Goal: Task Accomplishment & Management: Complete application form

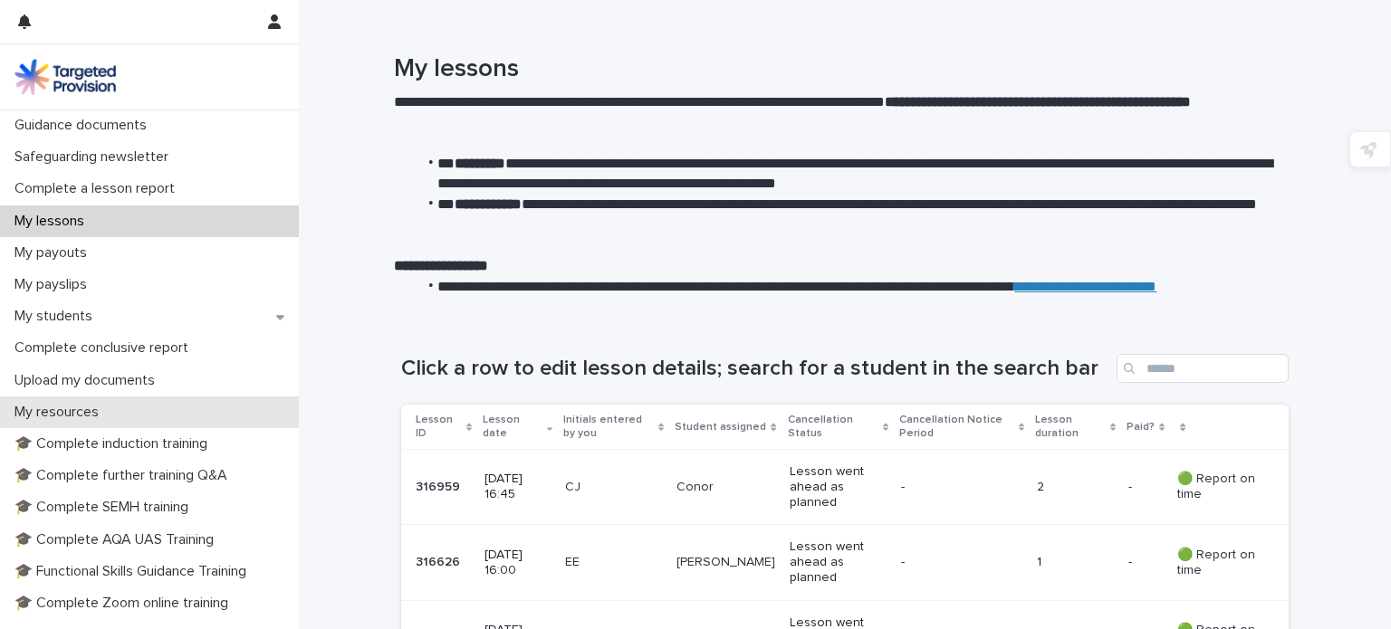
click at [127, 416] on div "My resources" at bounding box center [149, 413] width 299 height 32
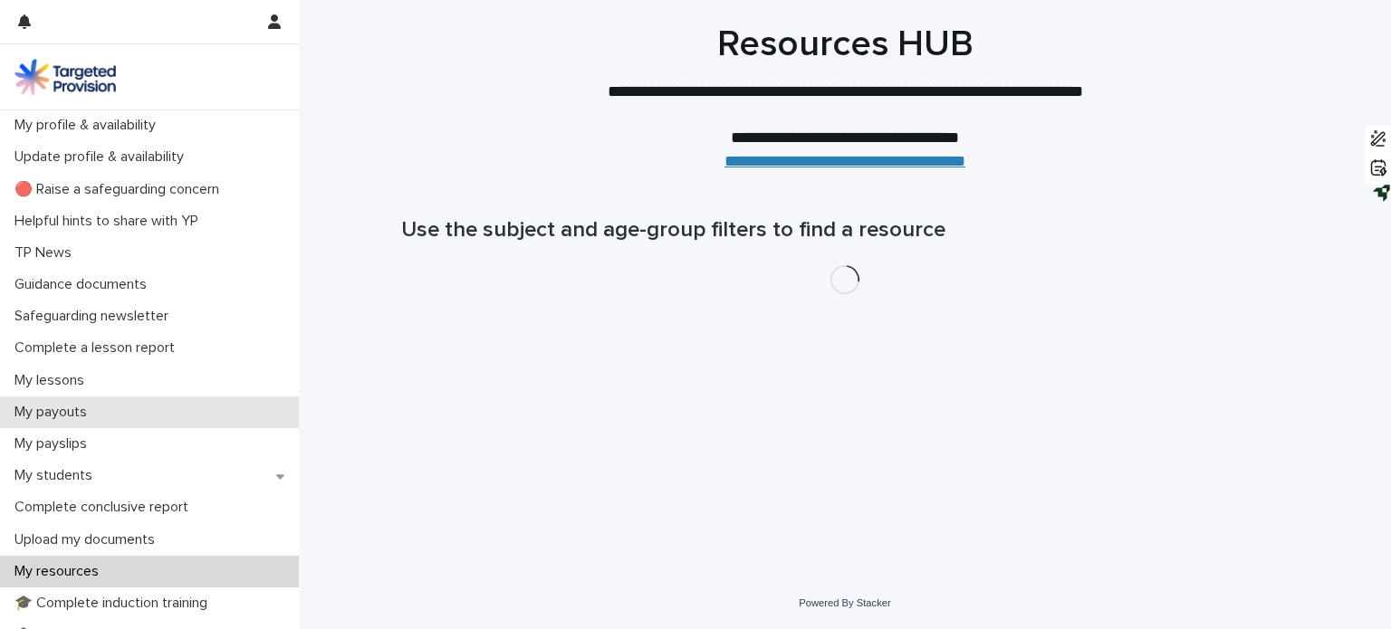
scroll to position [380, 0]
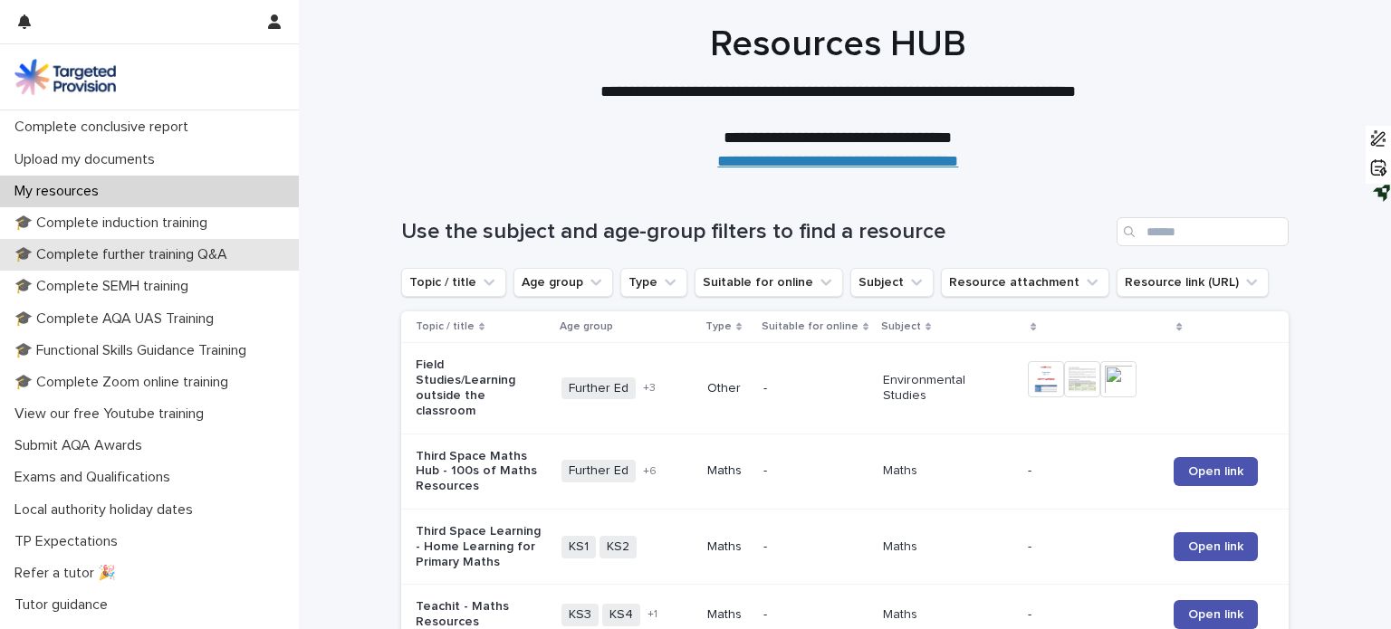
click at [195, 246] on p "🎓 Complete further training Q&A" at bounding box center [124, 254] width 234 height 17
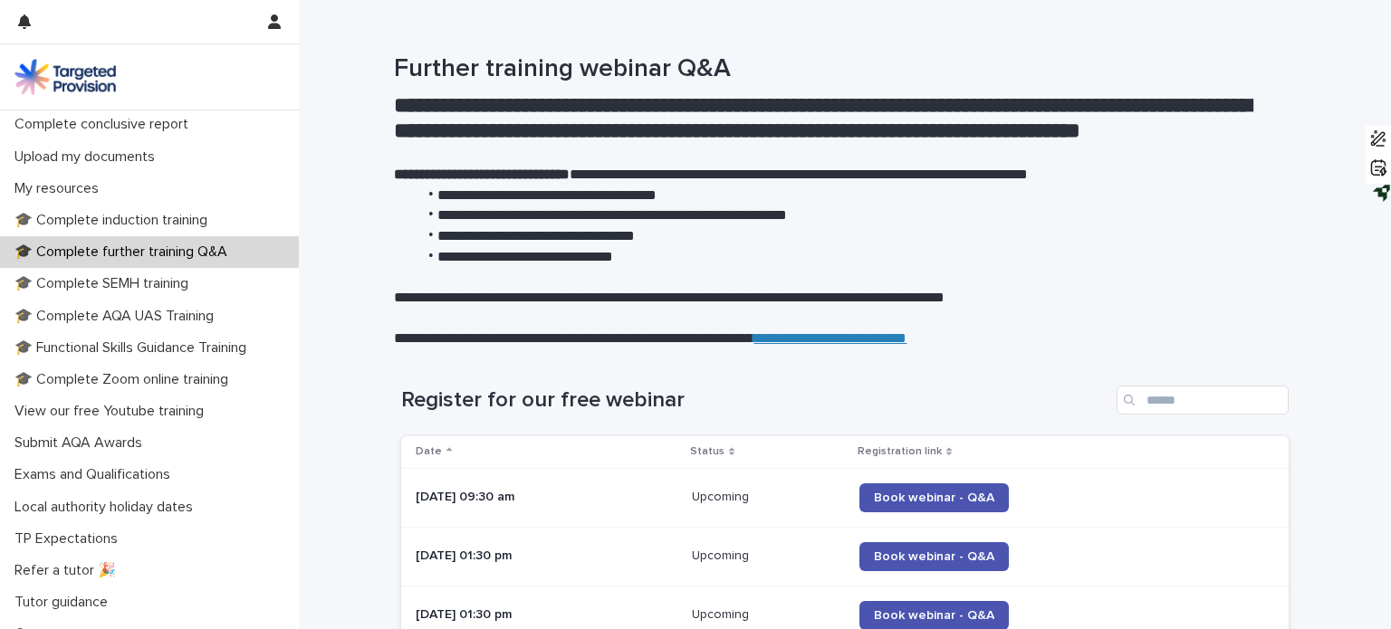
scroll to position [384, 0]
click at [163, 437] on div "Submit AQA Awards" at bounding box center [149, 442] width 299 height 32
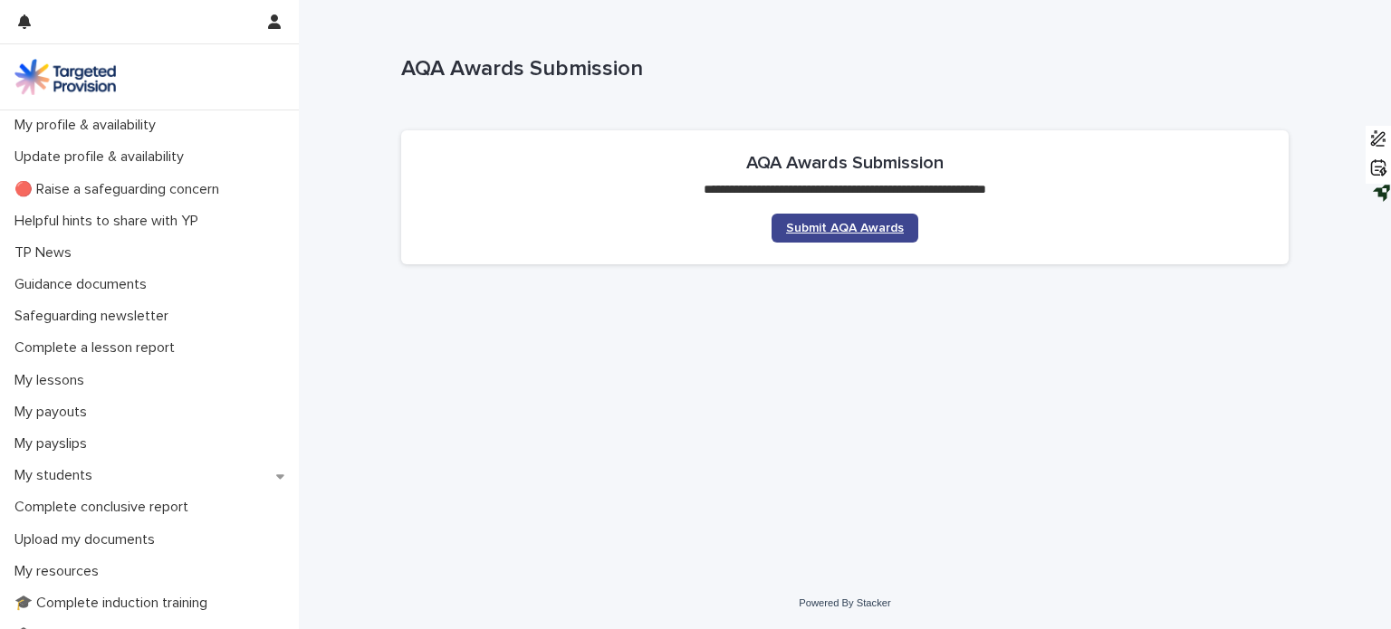
click at [799, 222] on span "Submit AQA Awards" at bounding box center [845, 228] width 118 height 13
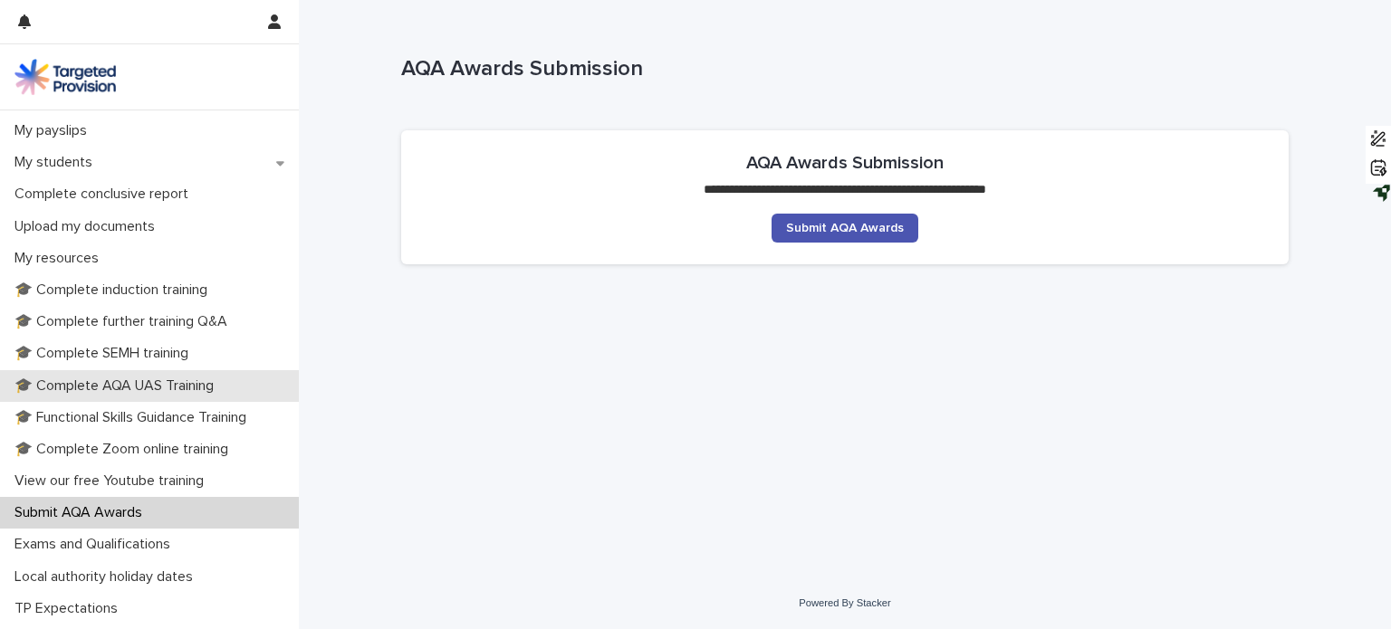
scroll to position [404, 0]
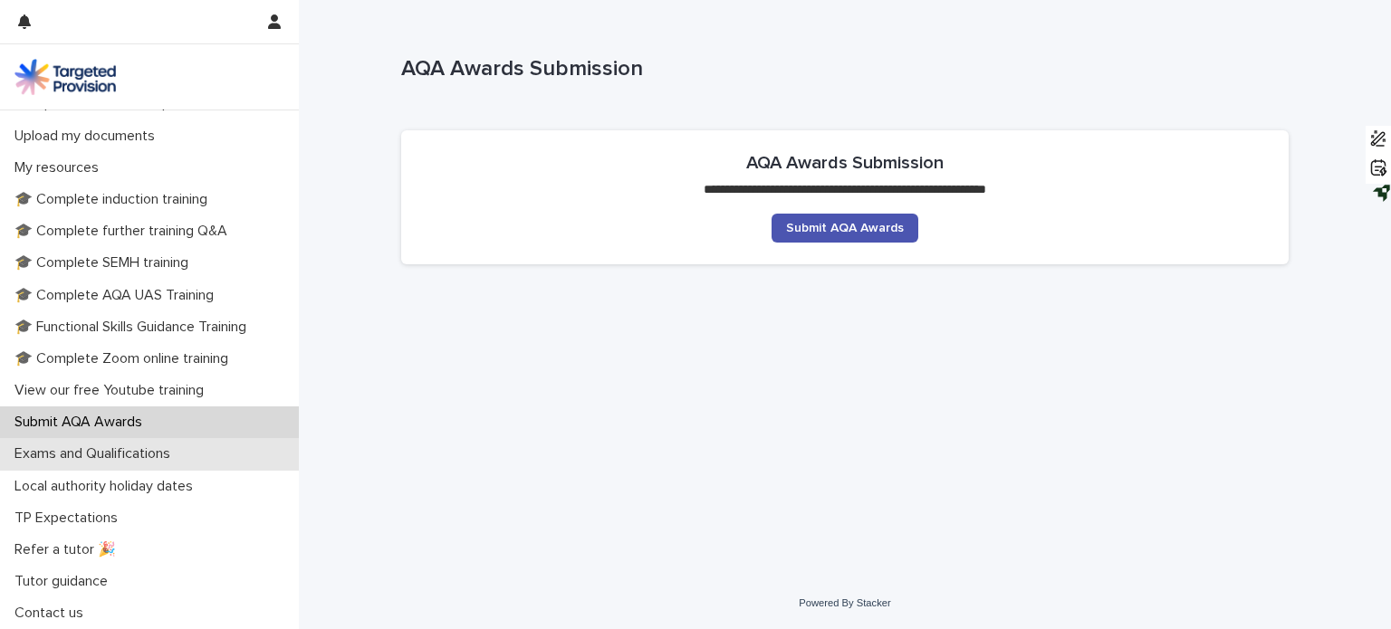
click at [129, 462] on p "Exams and Qualifications" at bounding box center [95, 453] width 177 height 17
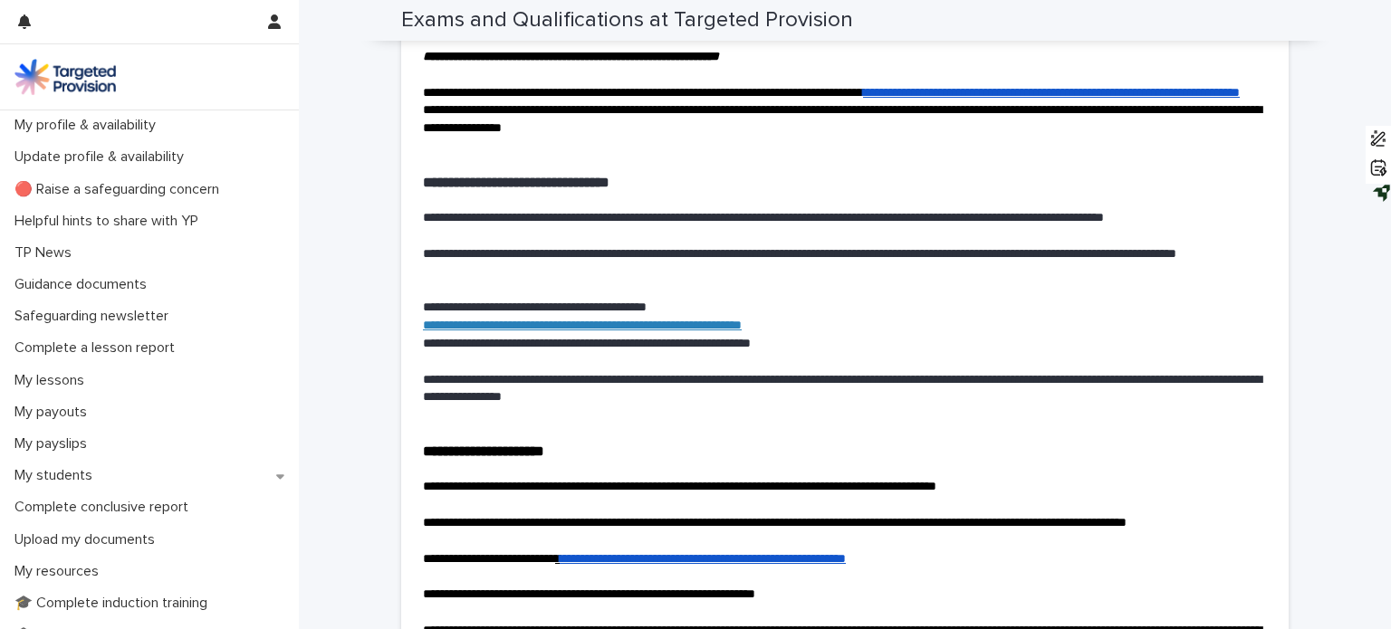
scroll to position [3386, 0]
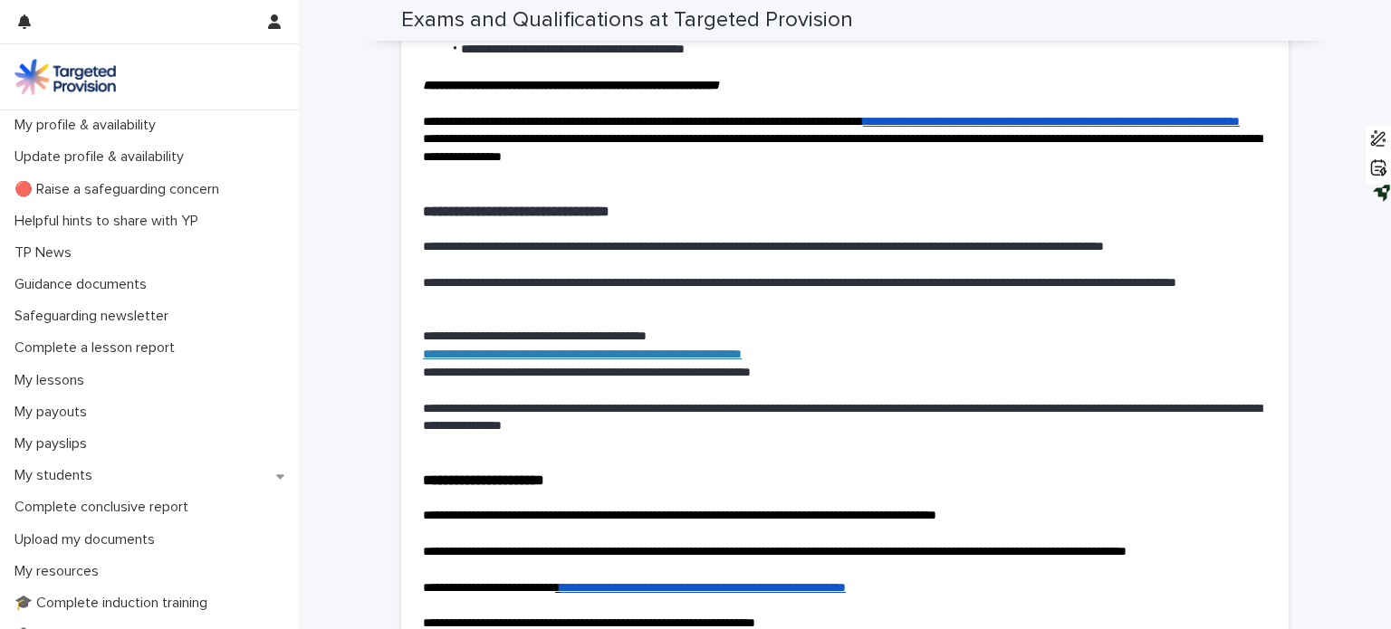
click at [863, 128] on link "**********" at bounding box center [1051, 121] width 377 height 13
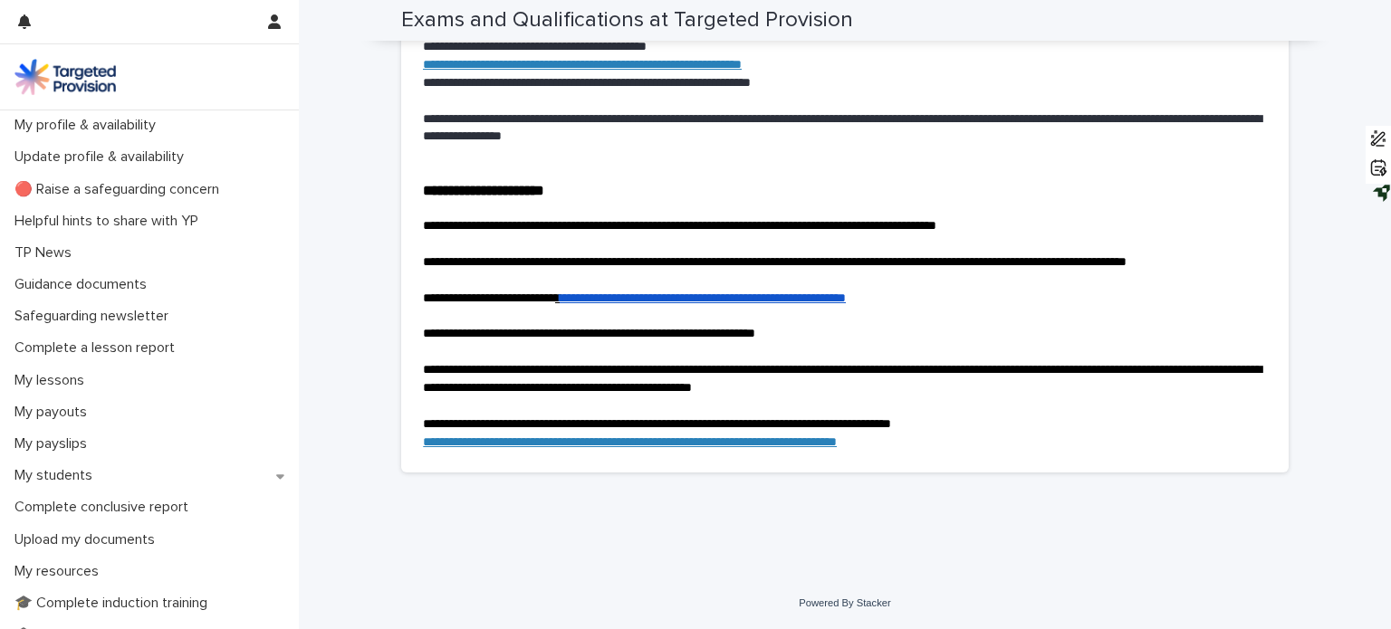
scroll to position [3802, 0]
click at [618, 299] on link "**********" at bounding box center [703, 298] width 286 height 13
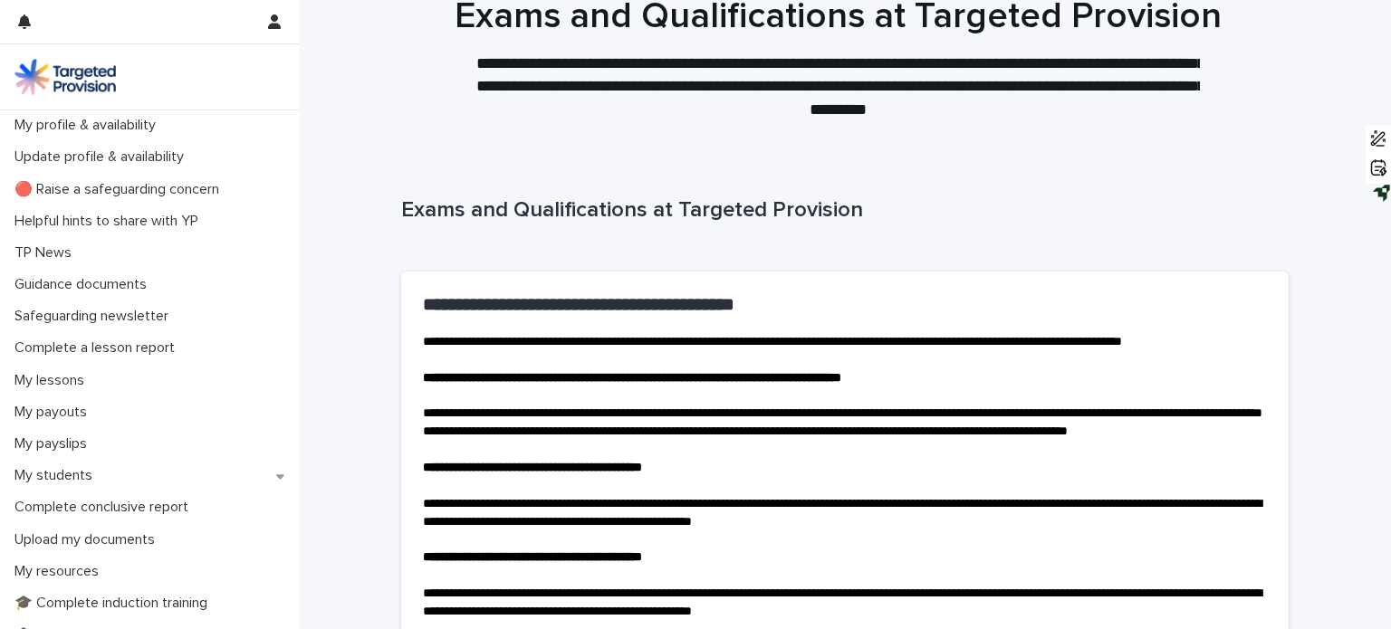
scroll to position [0, 0]
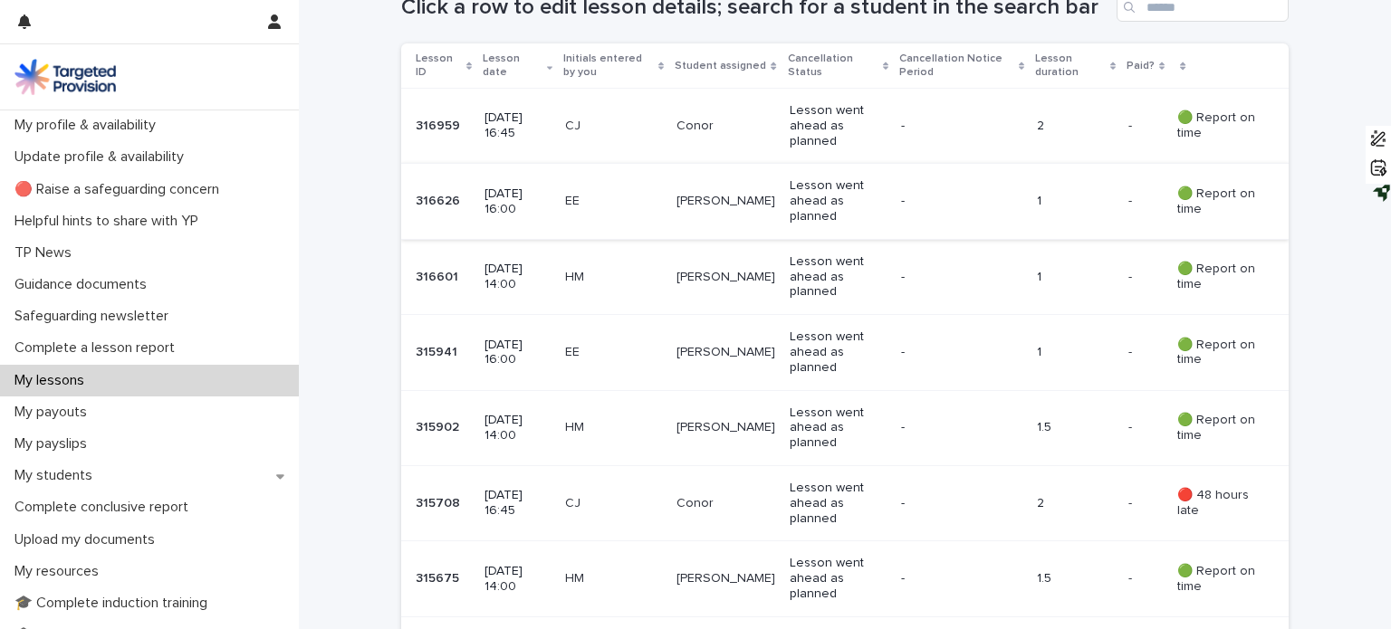
scroll to position [362, 0]
click at [140, 349] on p "Complete a lesson report" at bounding box center [98, 348] width 182 height 17
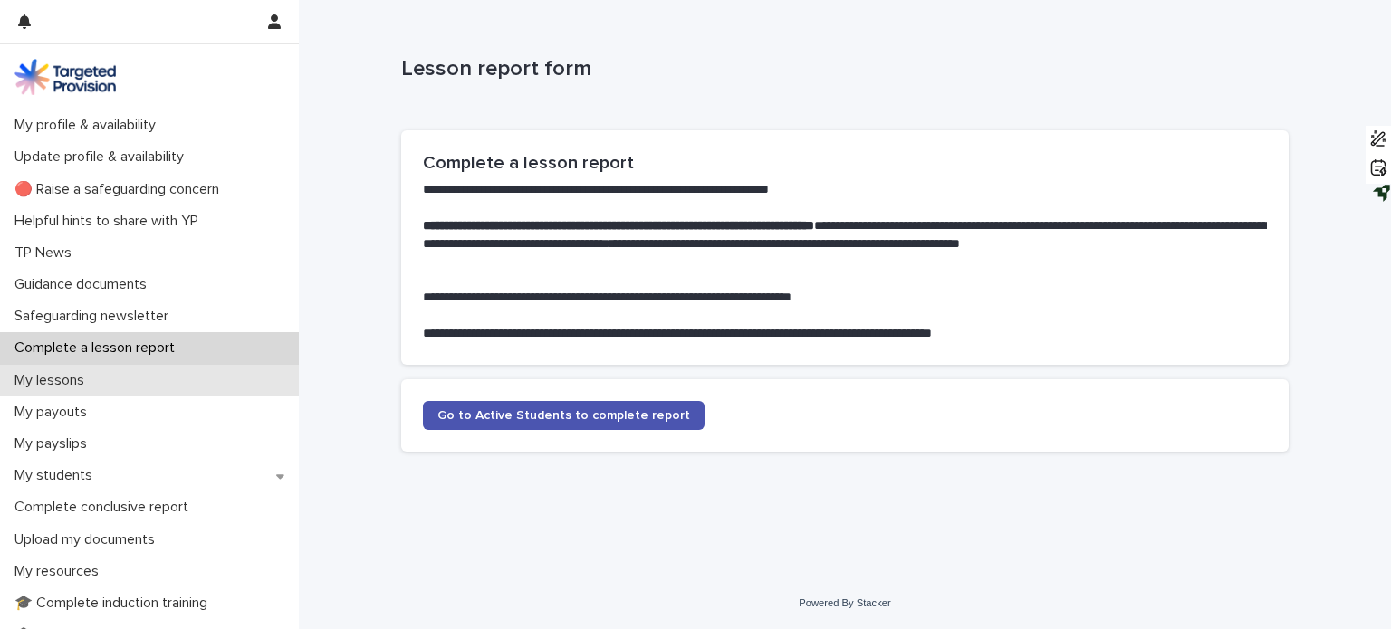
click at [177, 376] on div "My lessons" at bounding box center [149, 381] width 299 height 32
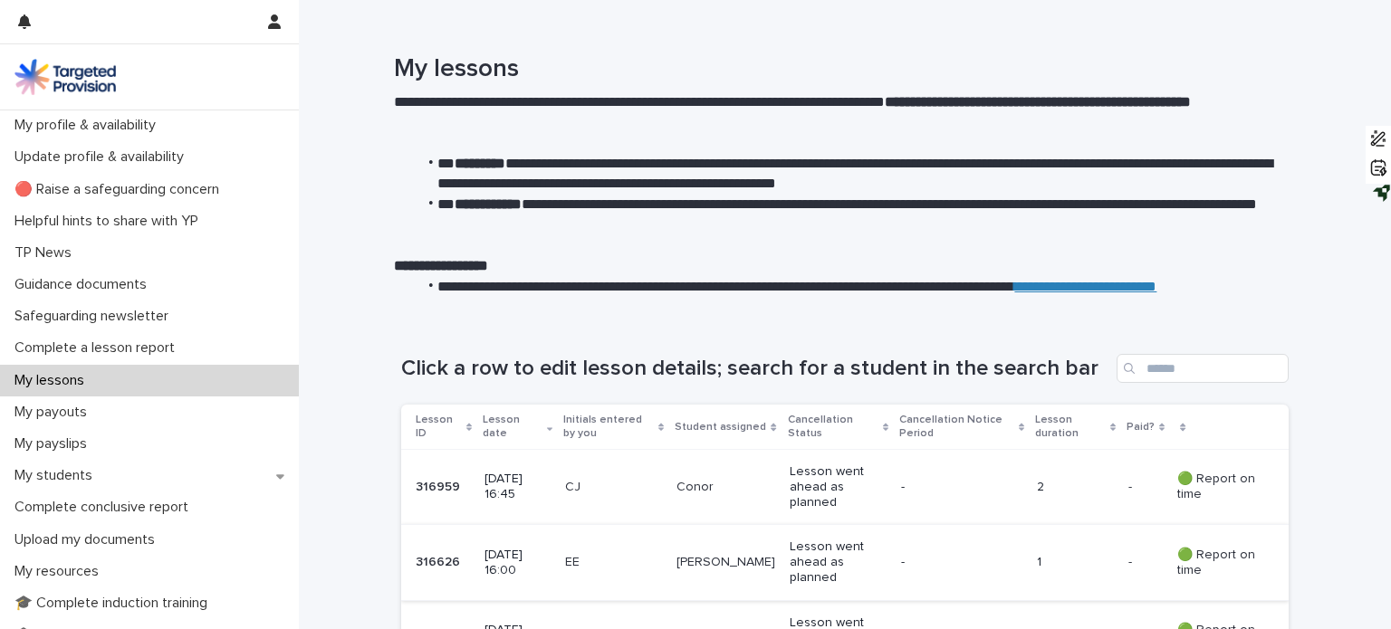
scroll to position [253, 0]
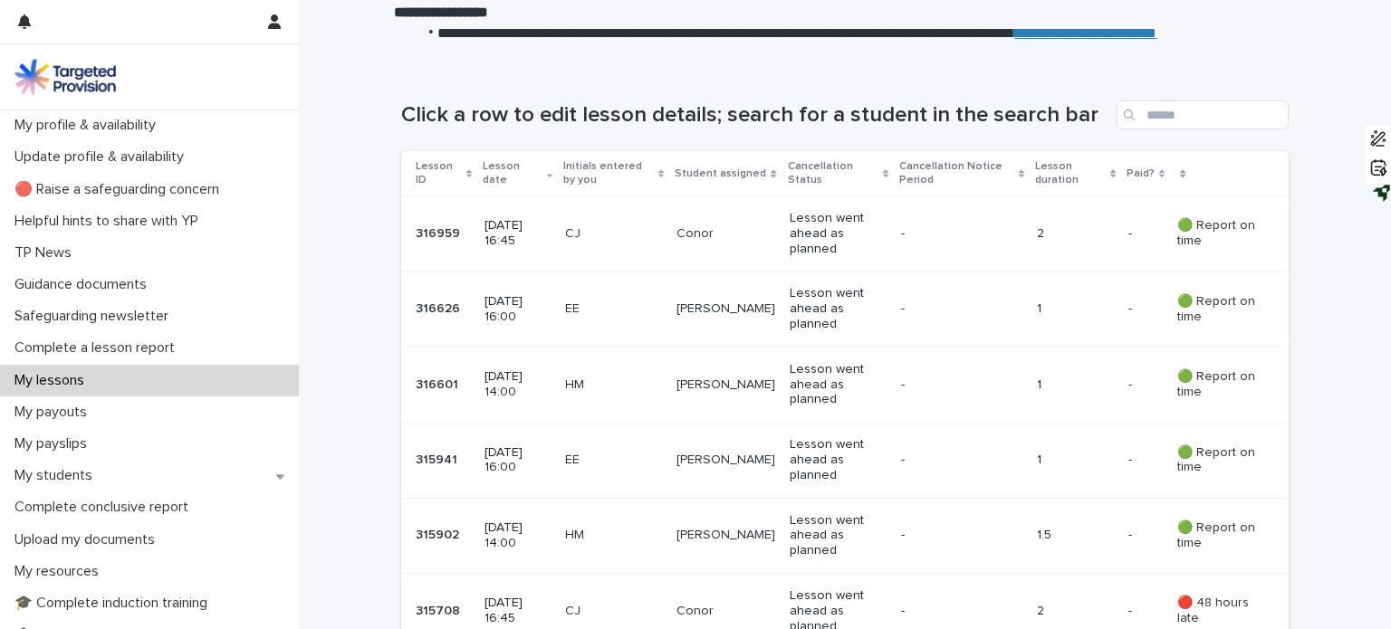
click at [543, 401] on div "09 September 2025 14:00" at bounding box center [517, 384] width 66 height 45
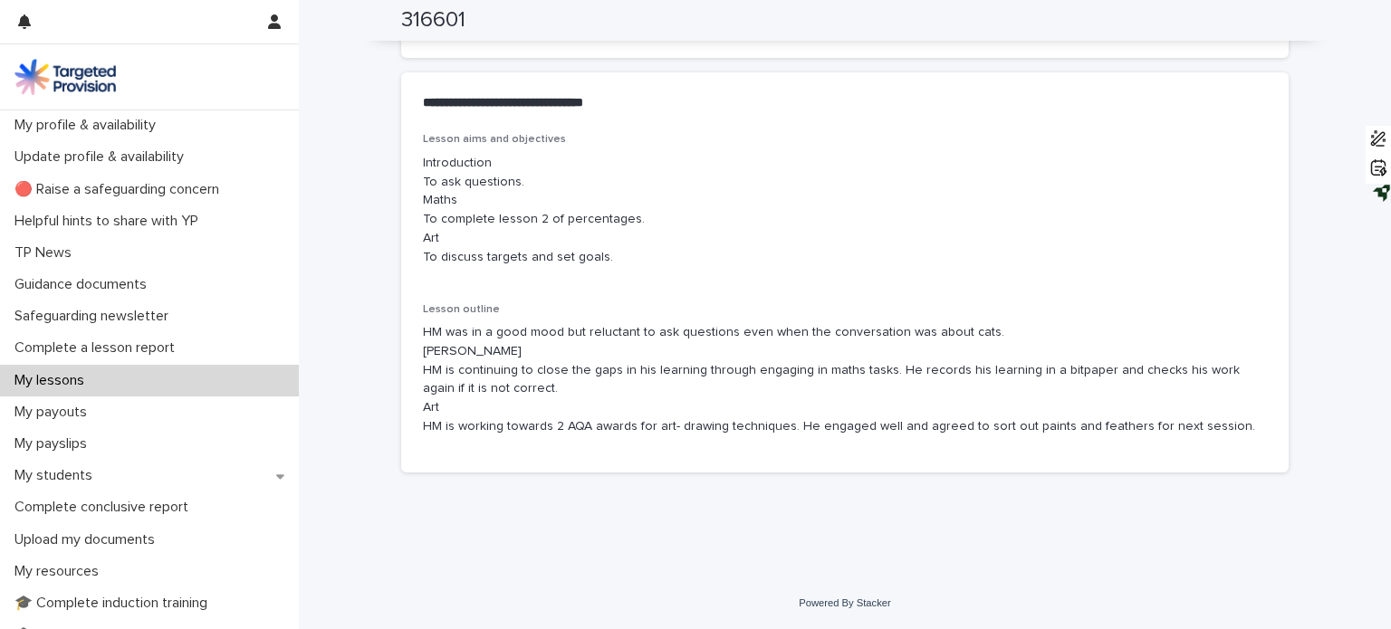
scroll to position [1035, 0]
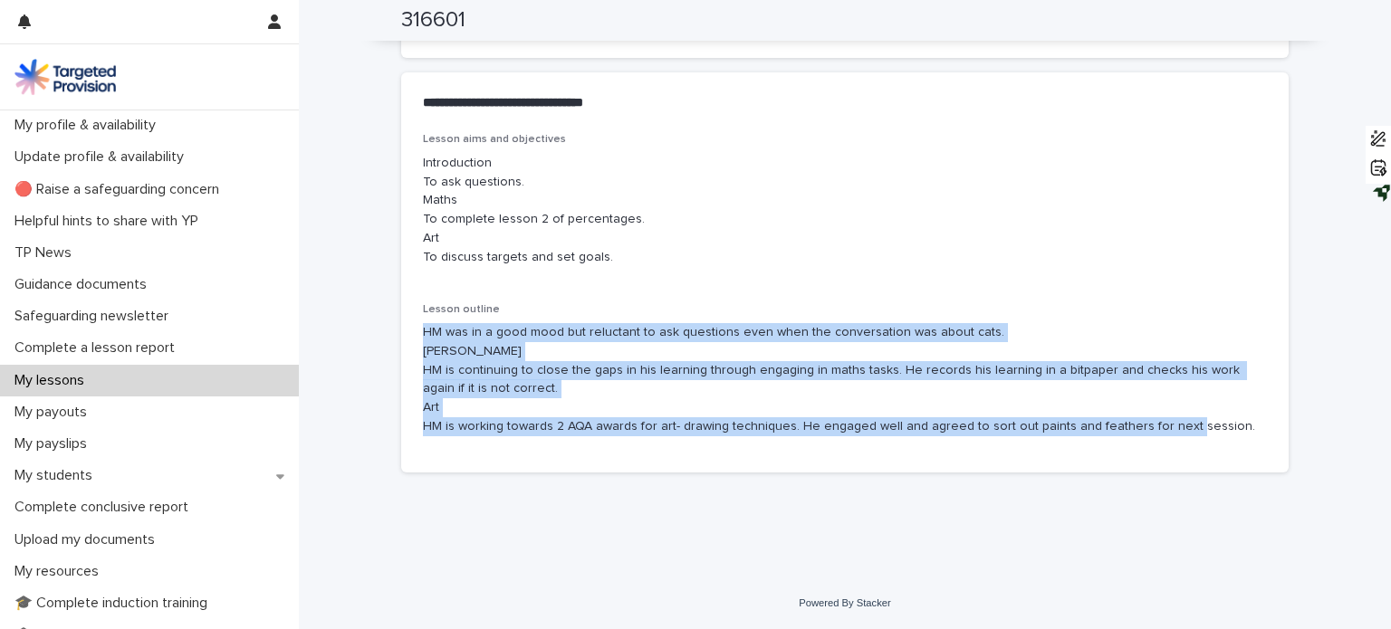
drag, startPoint x: 416, startPoint y: 332, endPoint x: 1305, endPoint y: 488, distance: 902.6
copy p "HM was in a good mood but reluctant to ask questions even when the conversation…"
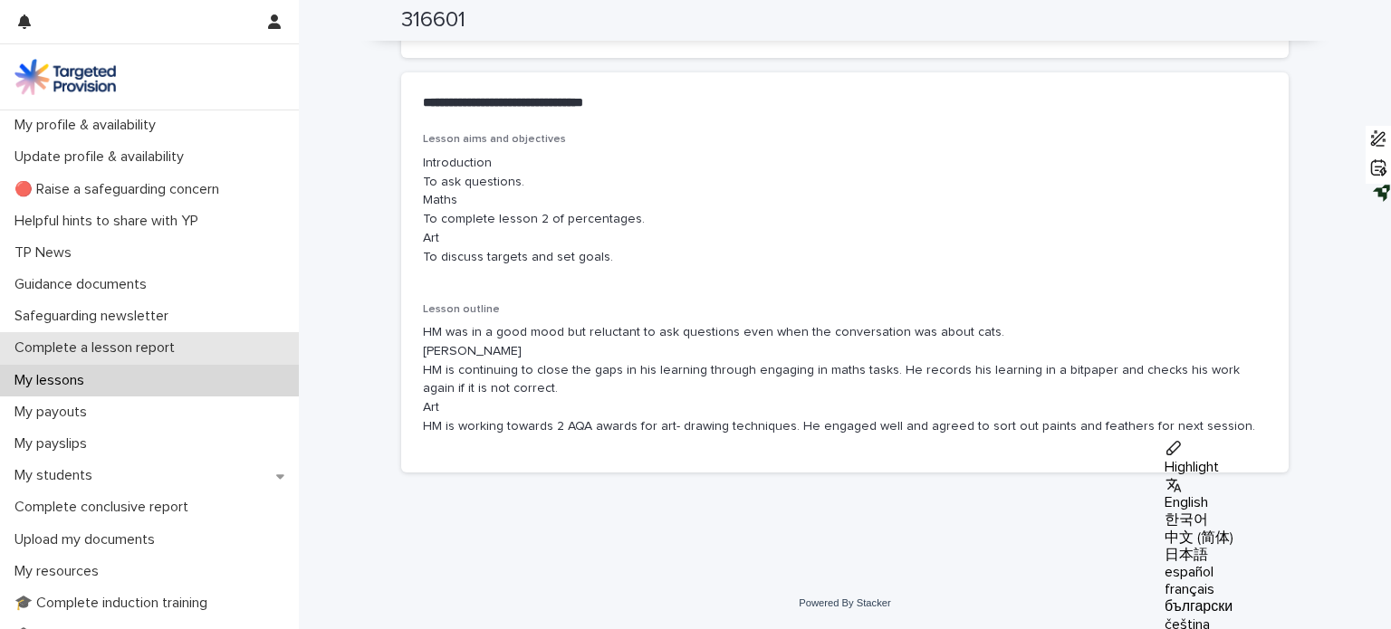
click at [167, 348] on p "Complete a lesson report" at bounding box center [98, 348] width 182 height 17
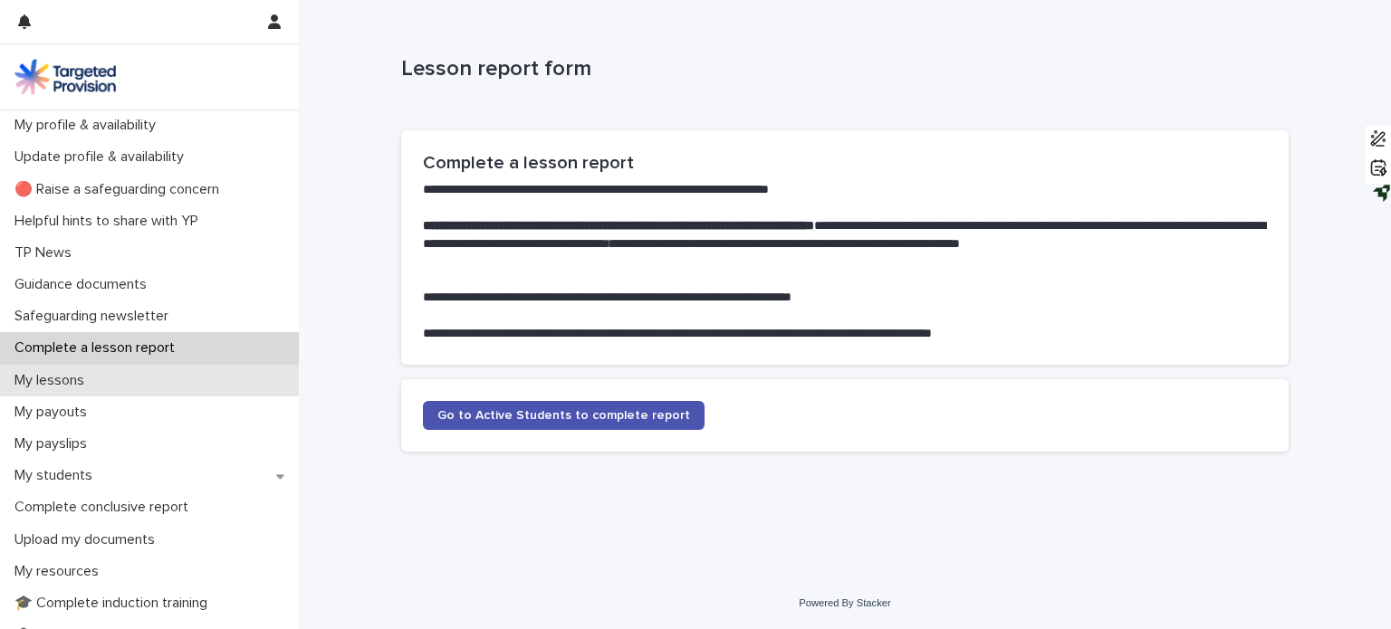
click at [171, 368] on div "My lessons" at bounding box center [149, 381] width 299 height 32
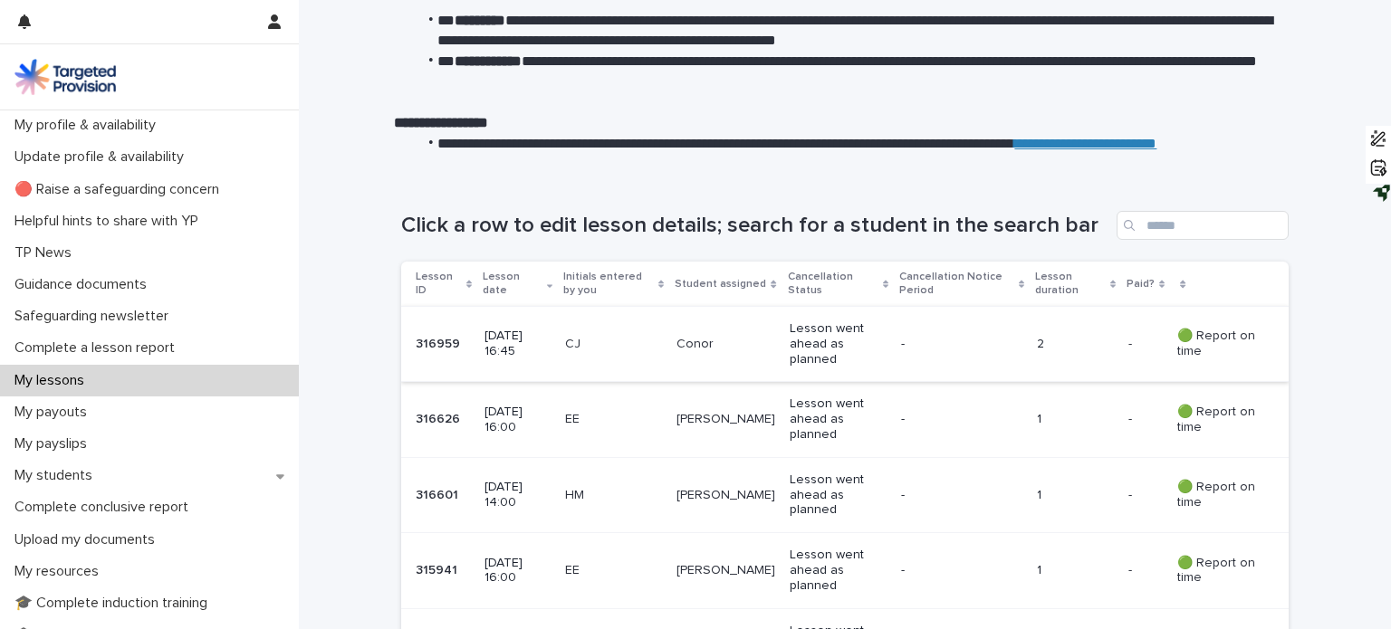
scroll to position [144, 0]
click at [611, 484] on div "HM" at bounding box center [614, 492] width 98 height 19
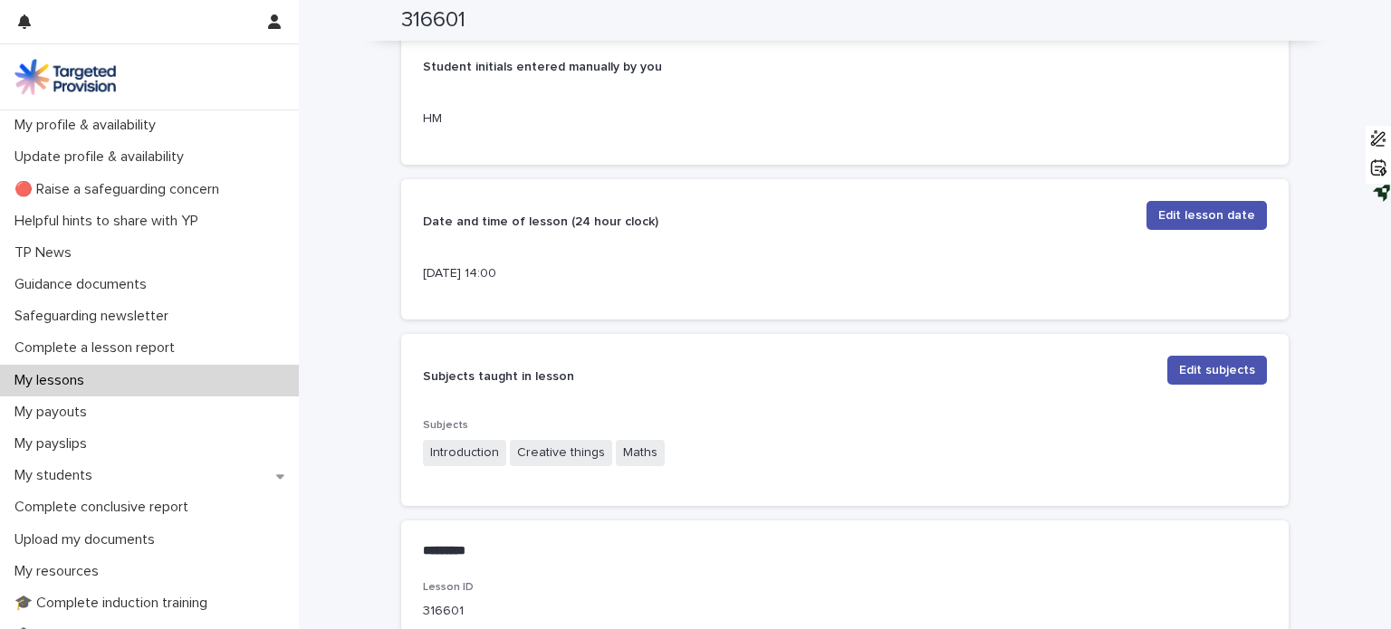
scroll to position [420, 0]
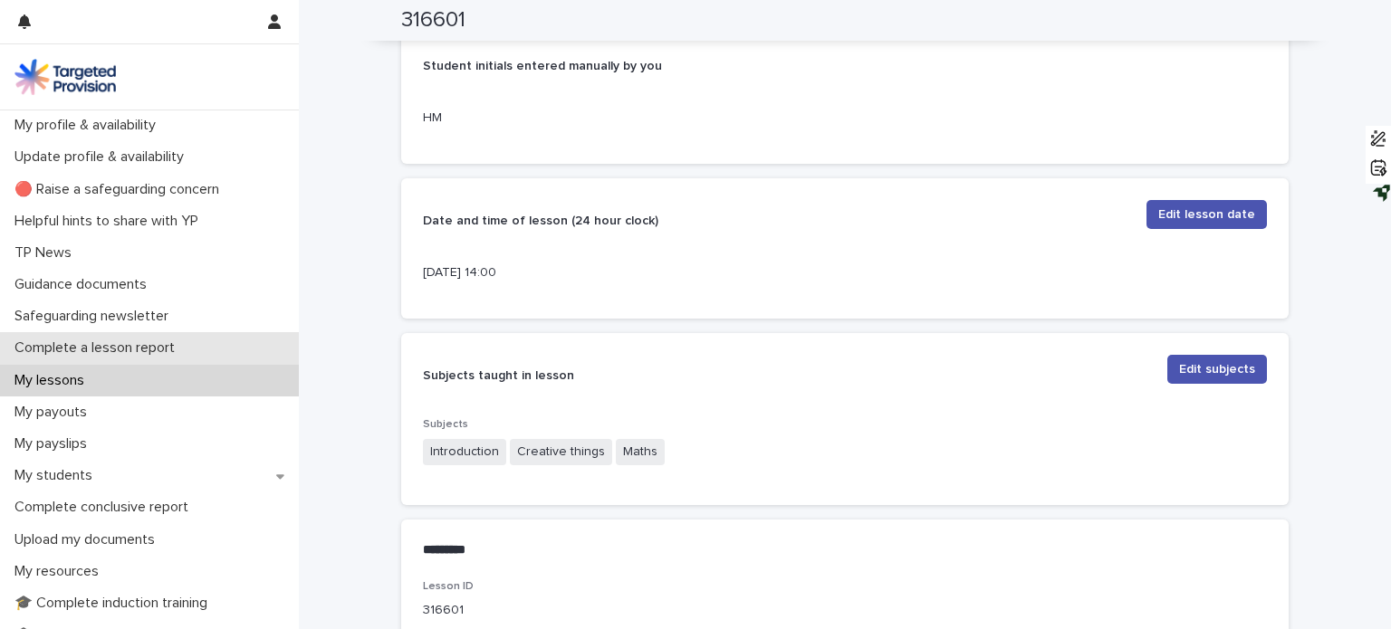
click at [102, 354] on p "Complete a lesson report" at bounding box center [98, 348] width 182 height 17
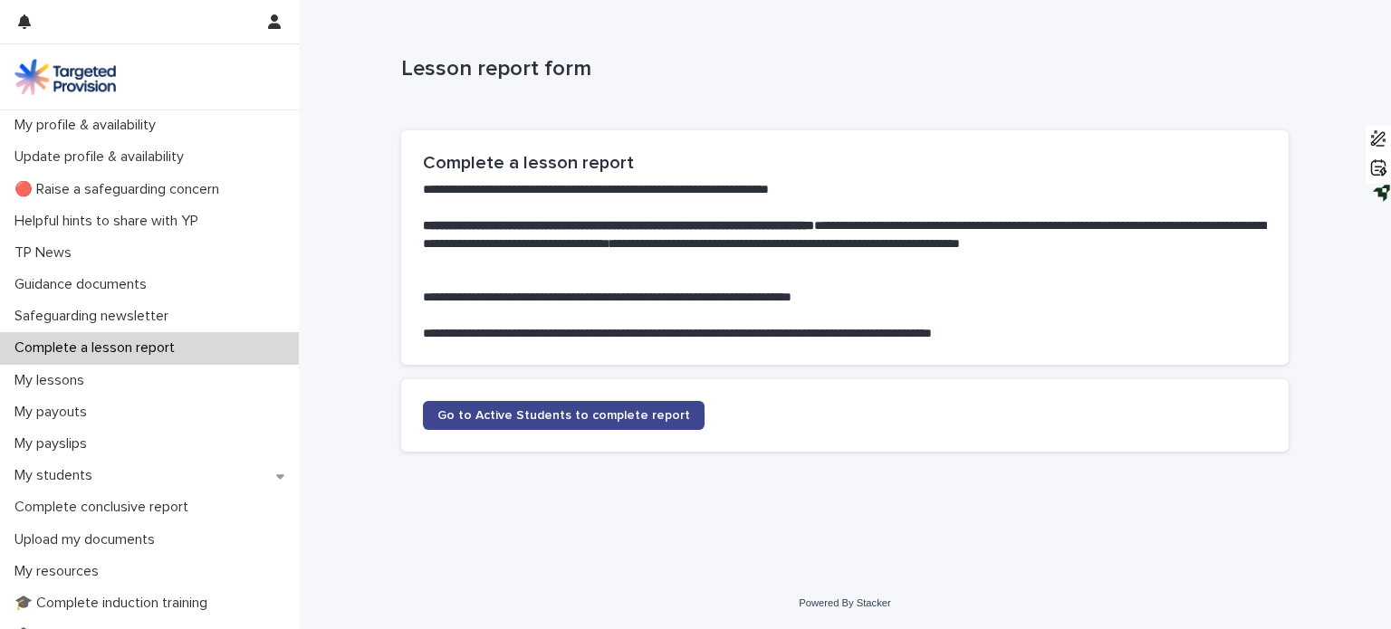
click at [496, 409] on span "Go to Active Students to complete report" at bounding box center [563, 415] width 253 height 13
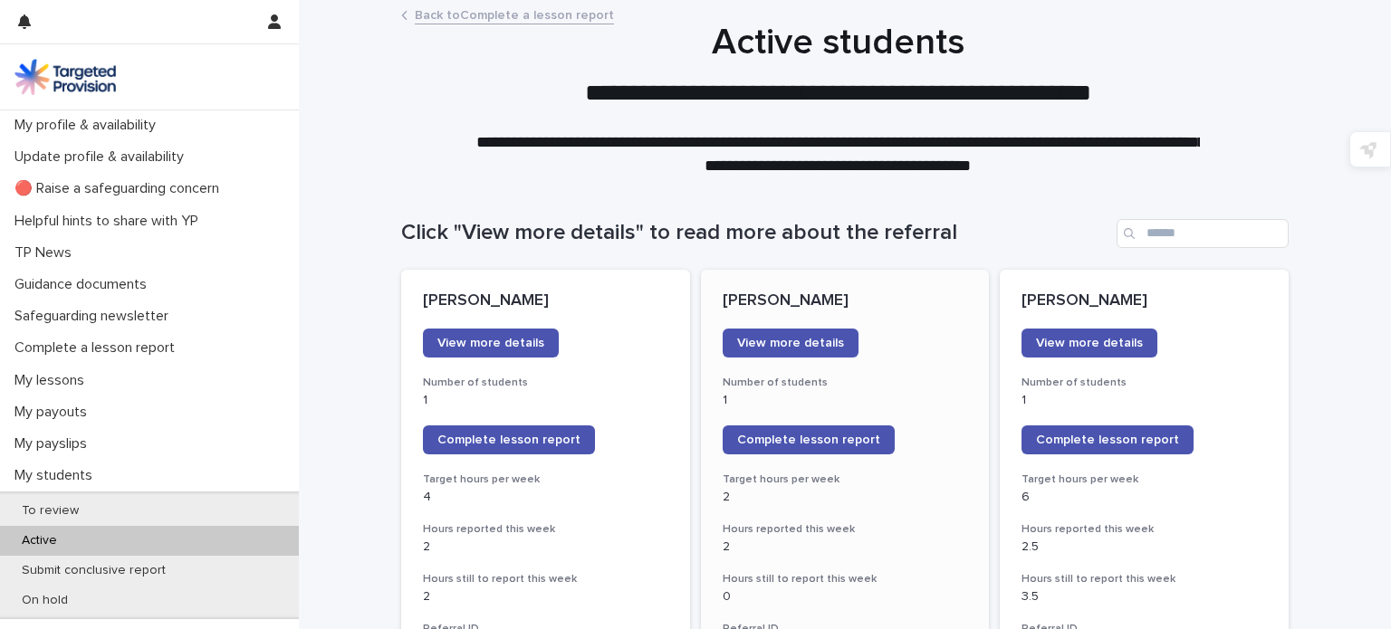
scroll to position [140, 0]
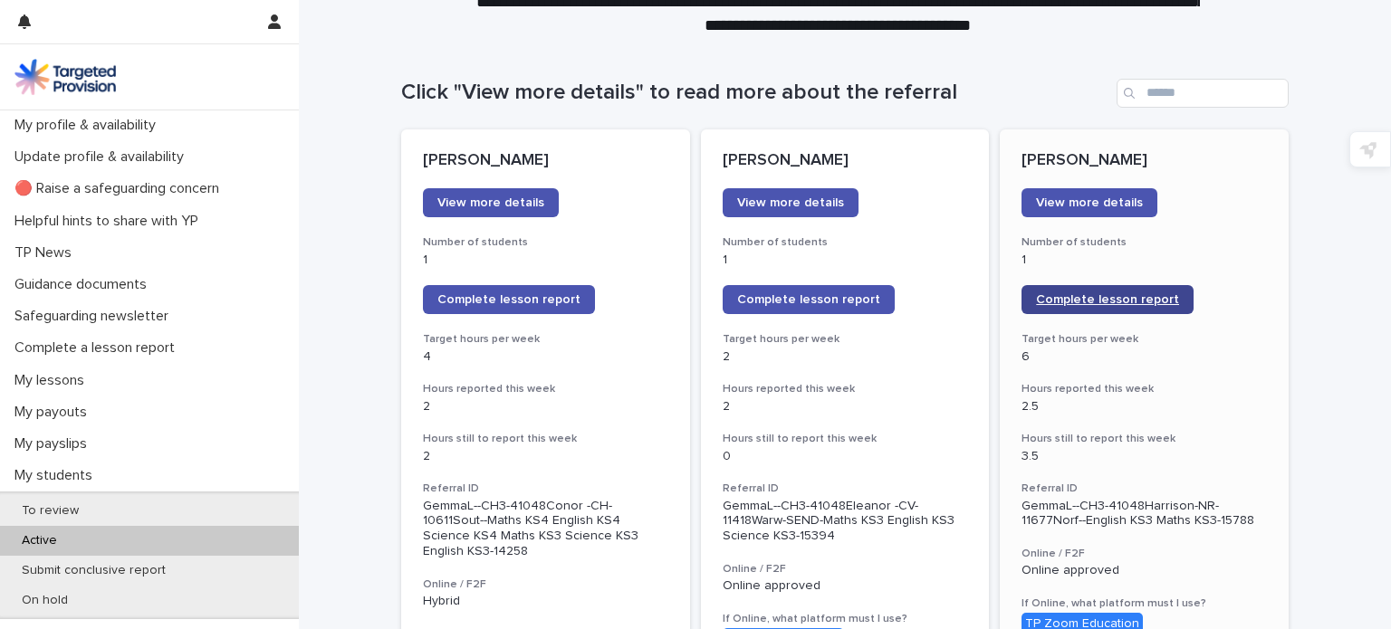
click at [1053, 300] on span "Complete lesson report" at bounding box center [1107, 299] width 143 height 13
click at [1048, 287] on link "Complete lesson report" at bounding box center [1107, 299] width 172 height 29
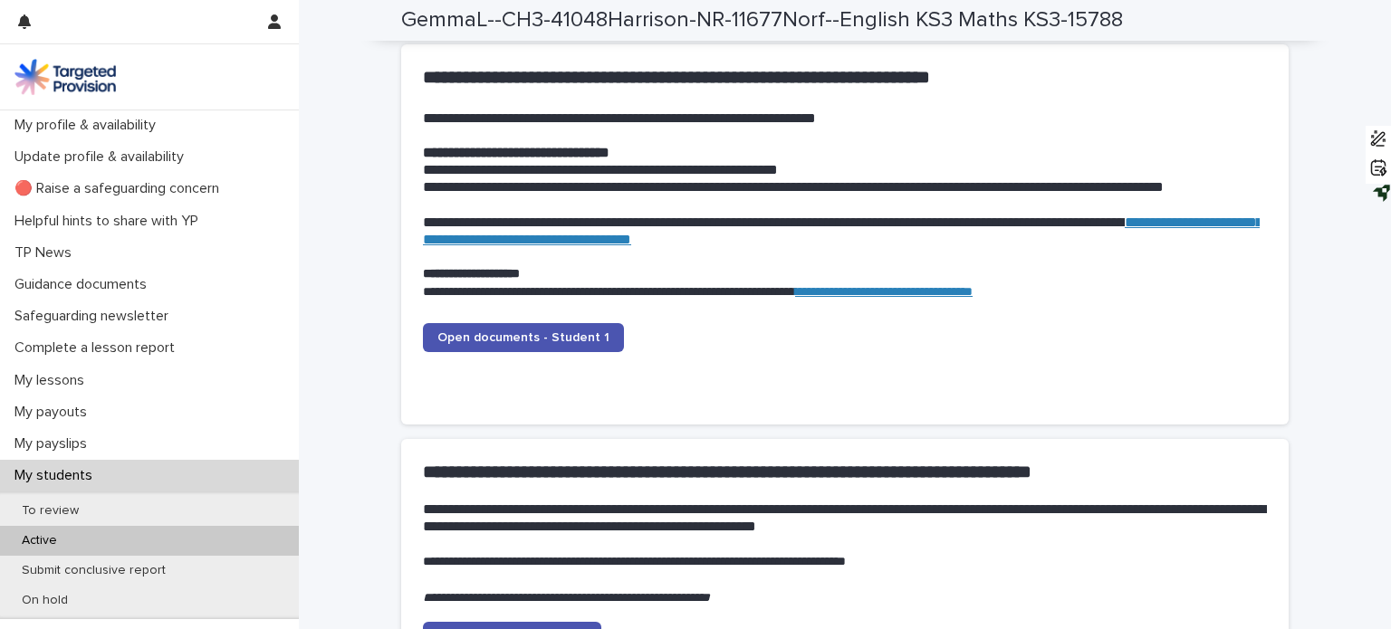
scroll to position [1782, 0]
click at [541, 323] on link "Open documents - Student 1" at bounding box center [523, 337] width 201 height 29
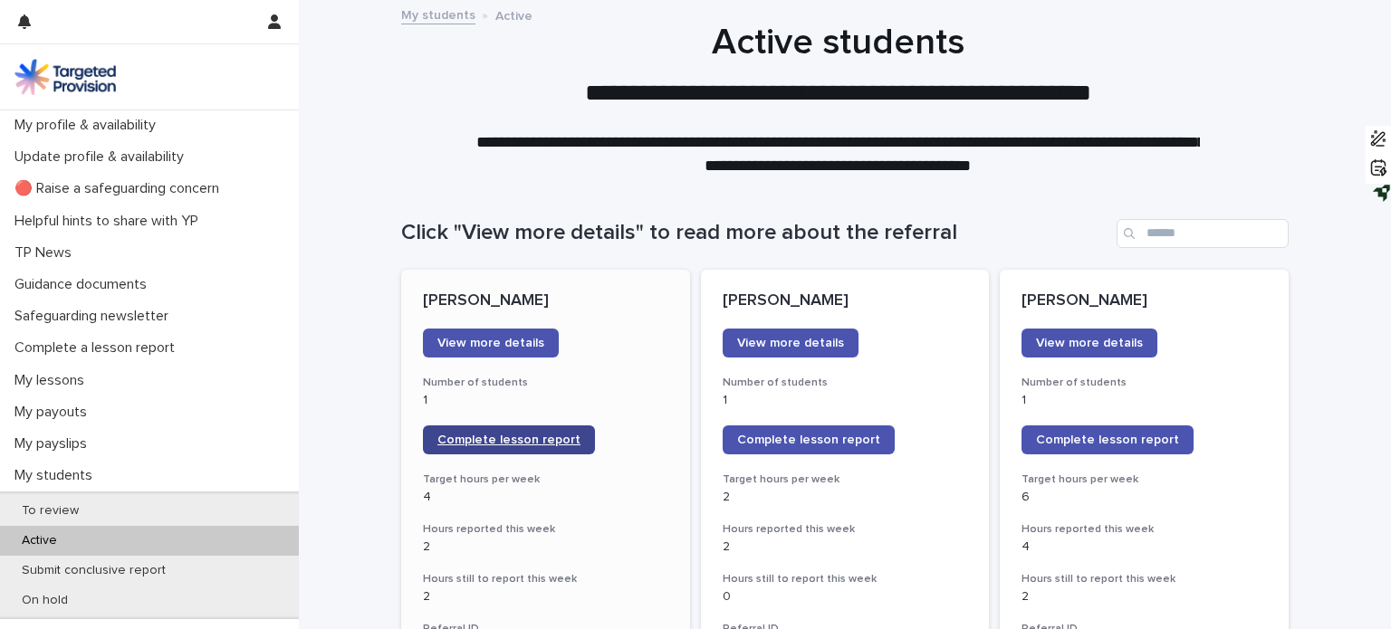
click at [528, 434] on span "Complete lesson report" at bounding box center [508, 440] width 143 height 13
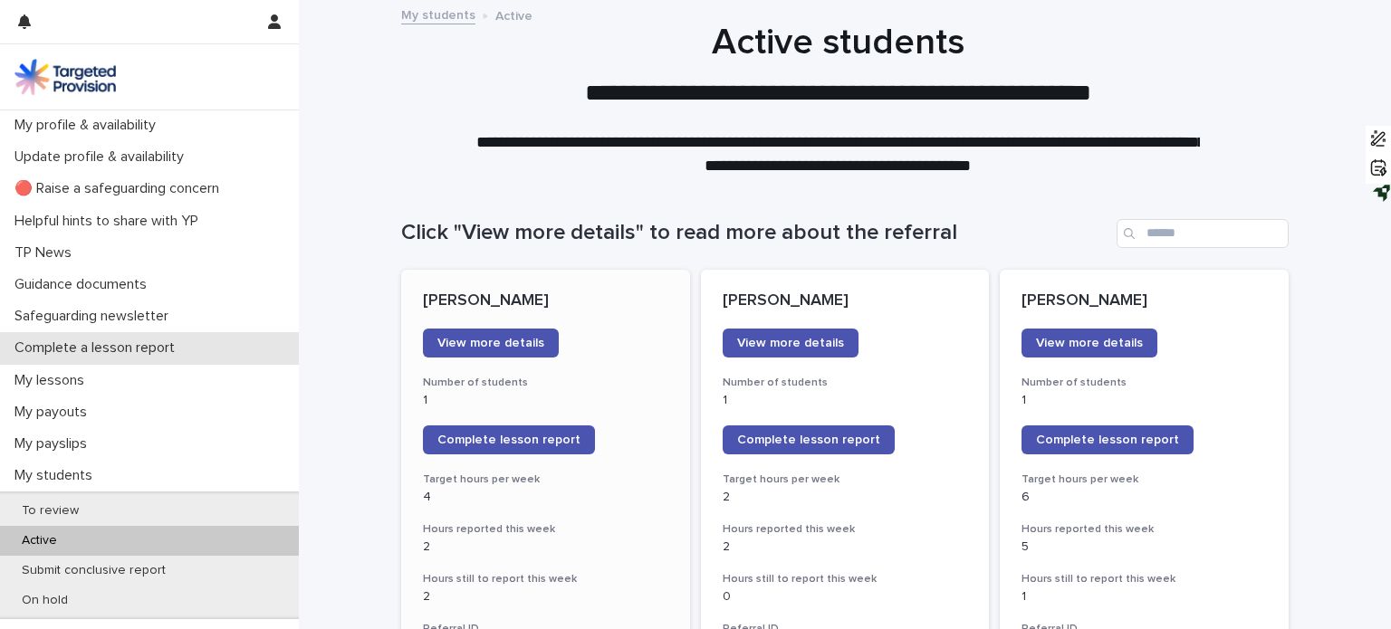
click at [192, 356] on div "Complete a lesson report" at bounding box center [149, 348] width 299 height 32
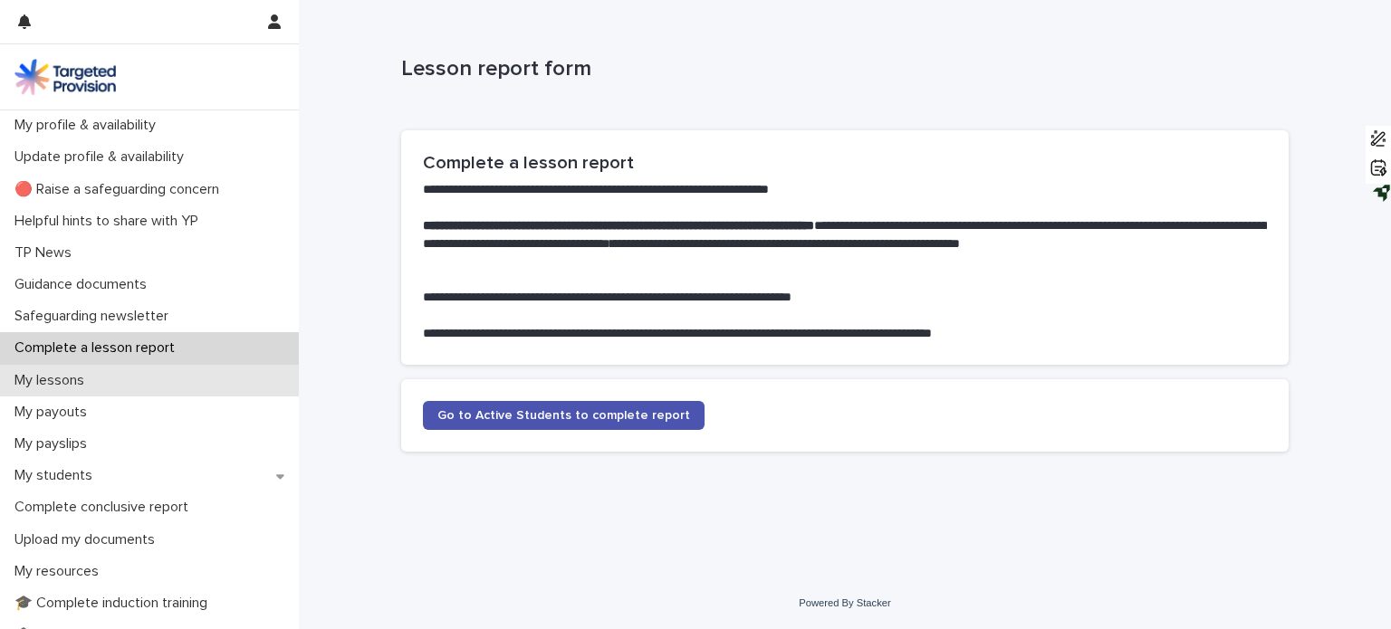
click at [192, 377] on div "My lessons" at bounding box center [149, 381] width 299 height 32
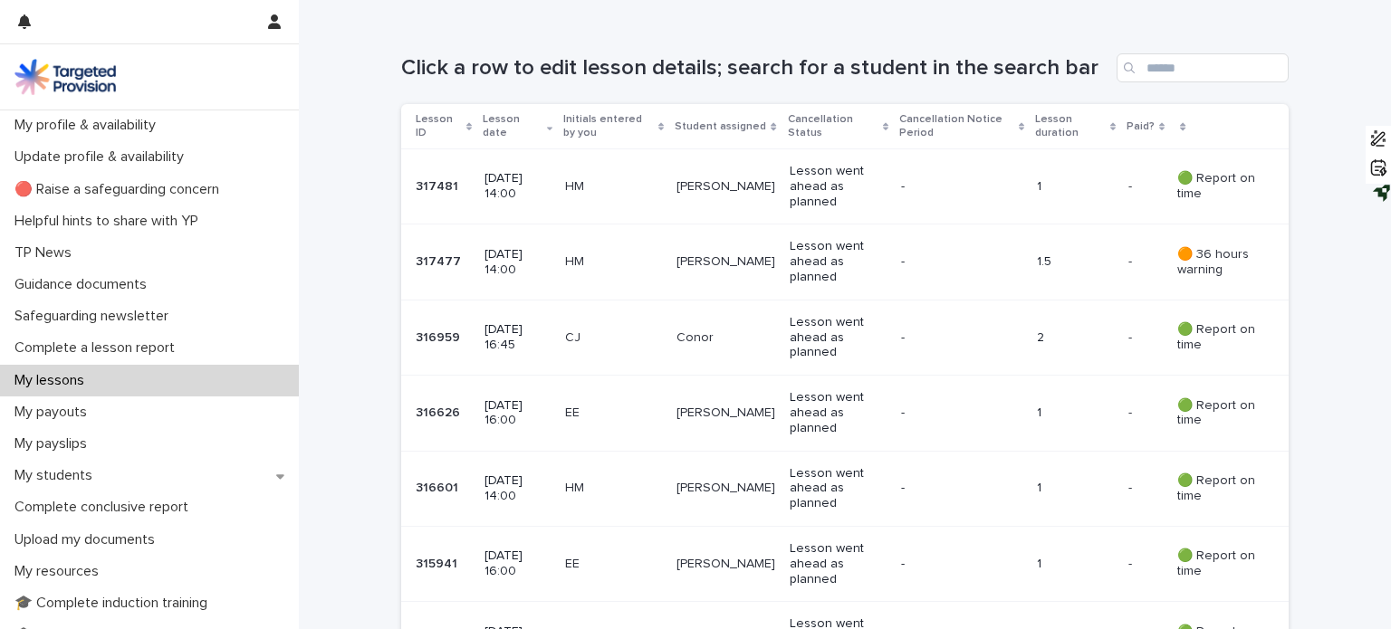
scroll to position [290, 0]
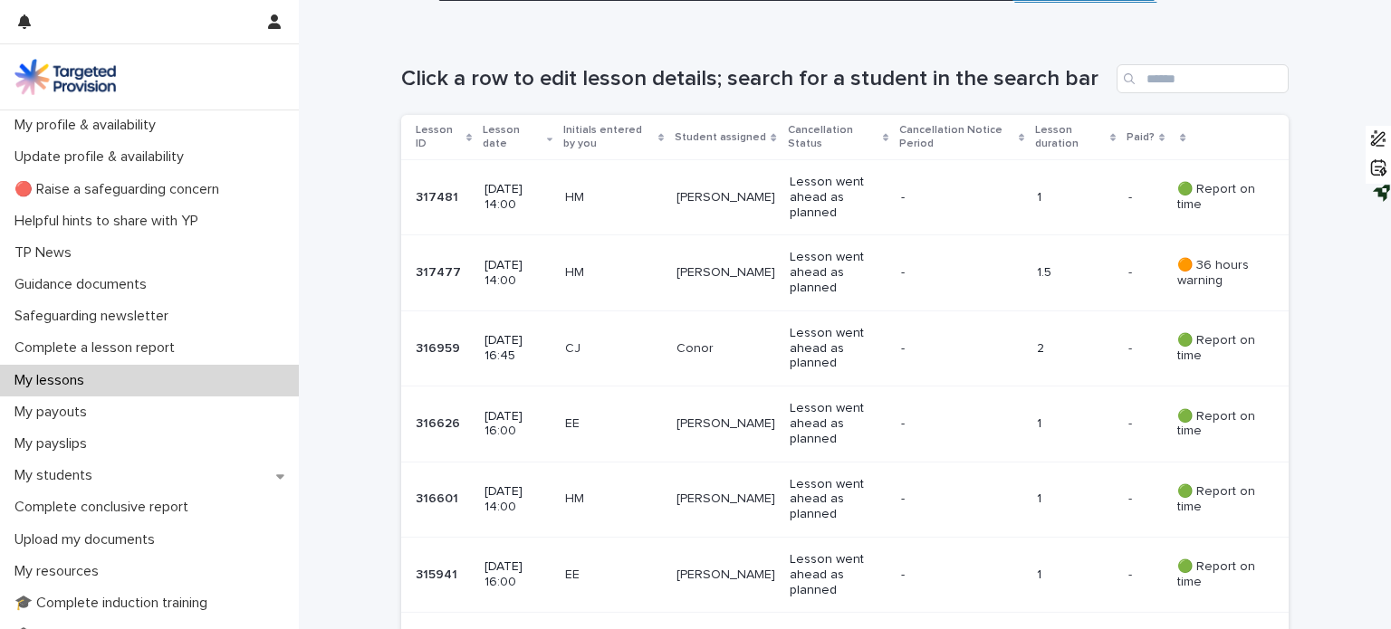
click at [484, 354] on p "[DATE] 16:45" at bounding box center [517, 348] width 66 height 31
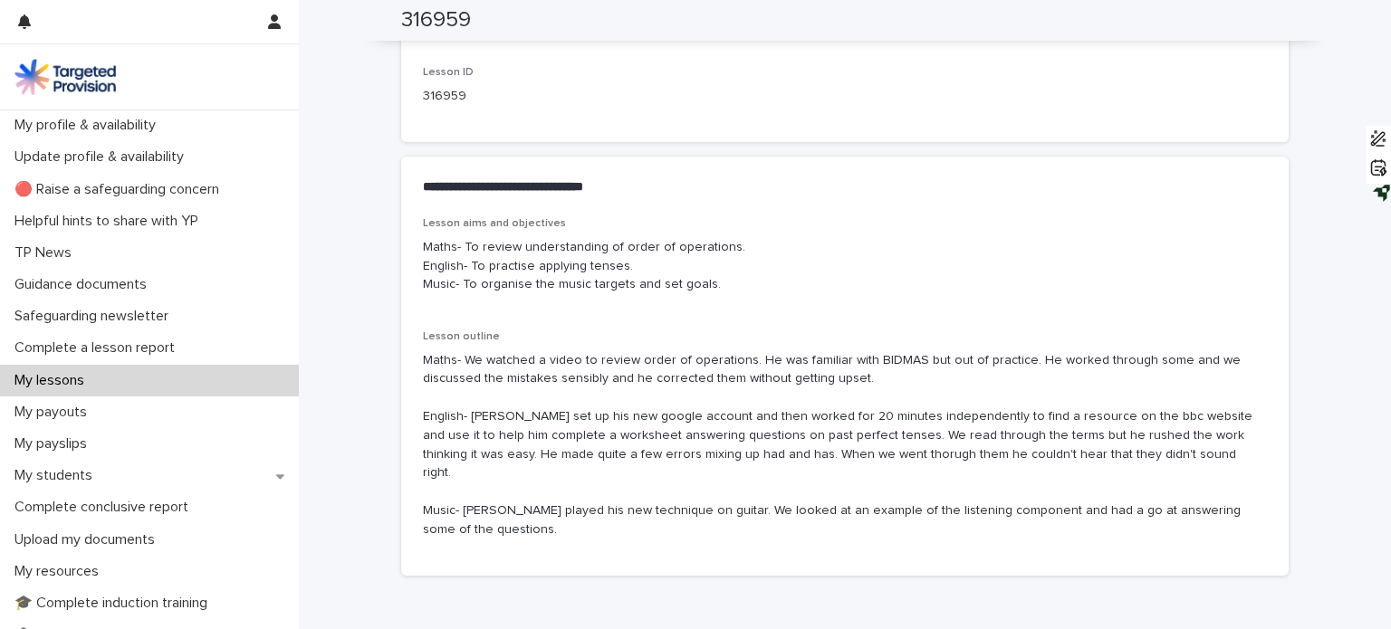
scroll to position [934, 0]
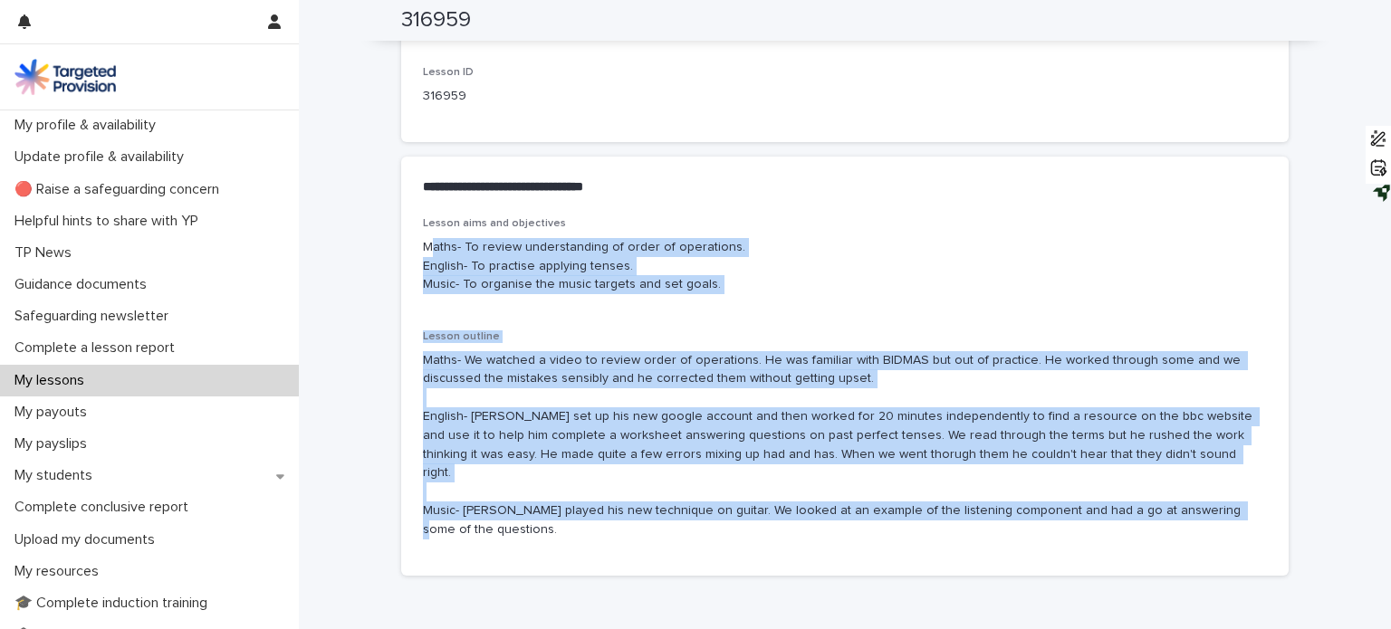
drag, startPoint x: 421, startPoint y: 242, endPoint x: 569, endPoint y: 574, distance: 363.6
copy div "aths- To review understanding of order of operations. English- To practise appl…"
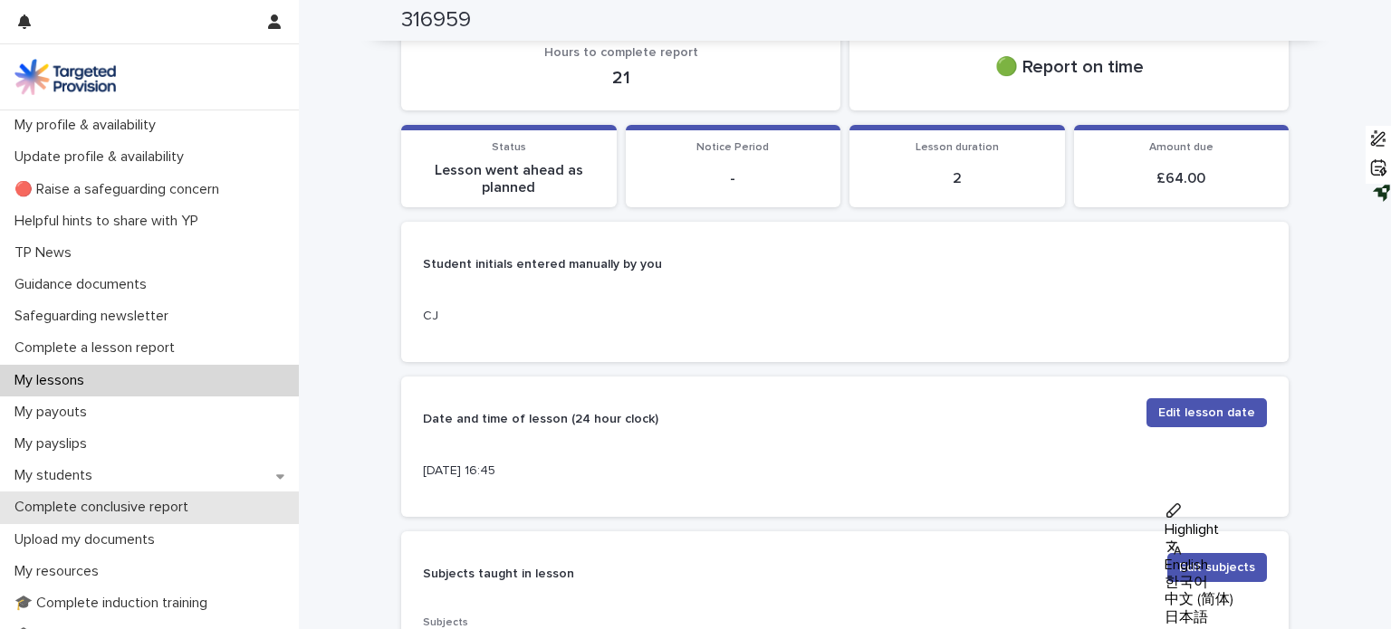
scroll to position [179, 0]
